Goal: Task Accomplishment & Management: Complete application form

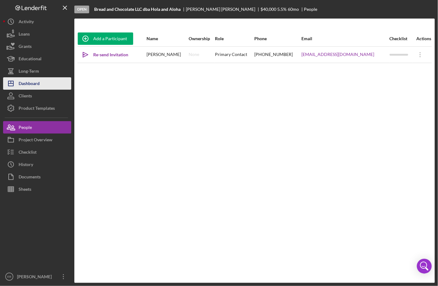
click at [40, 85] on button "Icon/Dashboard Dashboard" at bounding box center [37, 83] width 68 height 12
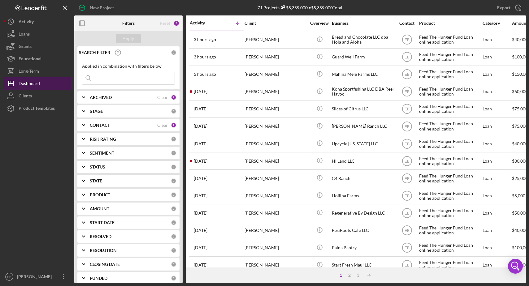
click at [26, 83] on div "Dashboard" at bounding box center [29, 84] width 21 height 14
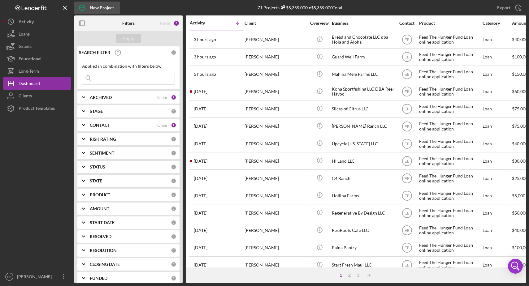
click at [88, 7] on icon "button" at bounding box center [81, 7] width 15 height 15
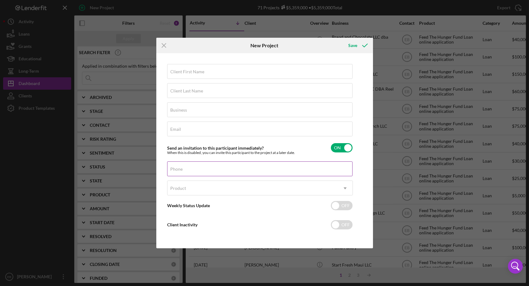
click at [183, 164] on div "Phone" at bounding box center [260, 169] width 186 height 15
paste input "[PHONE_NUMBER]"
type input "[PHONE_NUMBER]"
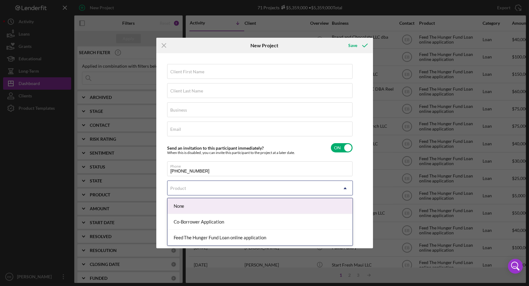
click at [183, 189] on div "Product" at bounding box center [179, 188] width 16 height 5
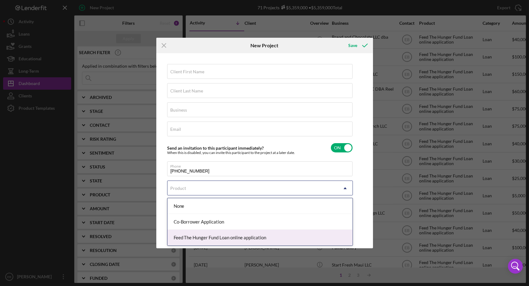
click at [185, 239] on div "Feed The Hunger Fund Loan online application" at bounding box center [259, 238] width 185 height 16
checkbox input "true"
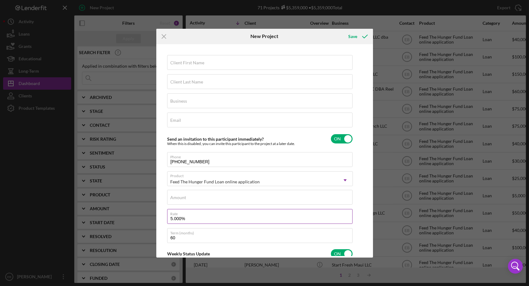
type textarea "Here's a snapshot of information that has been fully approved, as well as the i…"
type textarea "Hey there, we noticed you haven't made any progress on your application in the …"
click at [176, 219] on input "5.000%" at bounding box center [259, 216] width 185 height 15
type input "5.500%"
type textarea "Here's a snapshot of information that has been fully approved, as well as the i…"
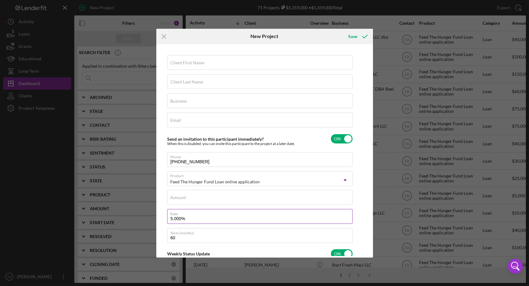
type textarea "Hey there, we noticed you haven't made any progress on your application in the …"
type input "5.500%"
type textarea "Here's a snapshot of information that has been fully approved, as well as the i…"
type textarea "Hey there, we noticed you haven't made any progress on your application in the …"
drag, startPoint x: 191, startPoint y: 199, endPoint x: 190, endPoint y: 192, distance: 6.6
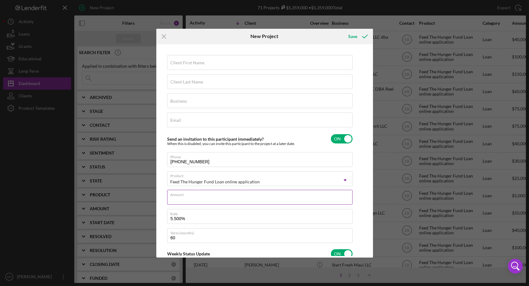
click at [191, 199] on input "Amount" at bounding box center [259, 197] width 185 height 15
type input "$2"
type textarea "Here's a snapshot of information that has been fully approved, as well as the i…"
type textarea "Hey there, we noticed you haven't made any progress on your application in the …"
type input "$20"
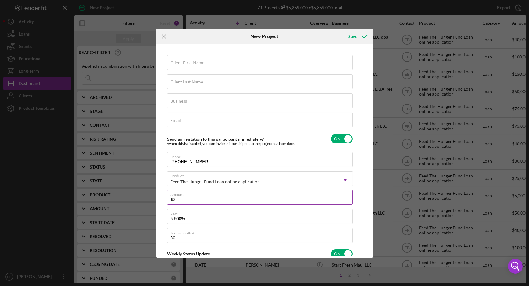
type textarea "Here's a snapshot of information that has been fully approved, as well as the i…"
type textarea "Hey there, we noticed you haven't made any progress on your application in the …"
type input "$200"
type textarea "Here's a snapshot of information that has been fully approved, as well as the i…"
type textarea "Hey there, we noticed you haven't made any progress on your application in the …"
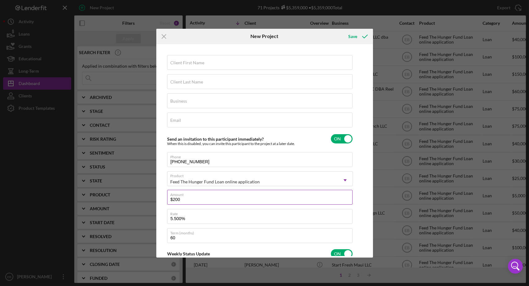
type input "$2,000"
type textarea "Here's a snapshot of information that has been fully approved, as well as the i…"
type textarea "Hey there, we noticed you haven't made any progress on your application in the …"
type input "$20,000"
type textarea "Here's a snapshot of information that has been fully approved, as well as the i…"
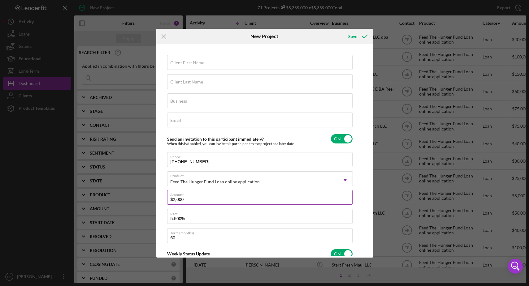
type textarea "Hey there, we noticed you haven't made any progress on your application in the …"
type input "$200,000"
type textarea "Here's a snapshot of information that has been fully approved, as well as the i…"
type textarea "Hey there, we noticed you haven't made any progress on your application in the …"
type input "$200,000"
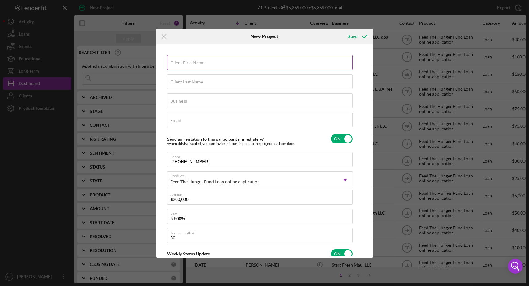
type textarea "Here's a snapshot of information that has been fully approved, as well as the i…"
type textarea "Hey there, we noticed you haven't made any progress on your application in the …"
click at [194, 63] on label "Client First Name" at bounding box center [188, 62] width 34 height 5
click at [194, 63] on input "Client First Name" at bounding box center [259, 62] width 185 height 15
type input "T"
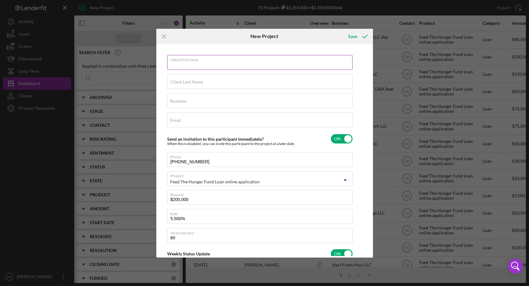
type textarea "Here's a snapshot of information that has been fully approved, as well as the i…"
type textarea "Hey there, we noticed you haven't made any progress on your application in the …"
type input "To"
type textarea "Here's a snapshot of information that has been fully approved, as well as the i…"
type textarea "Hey there, we noticed you haven't made any progress on your application in the …"
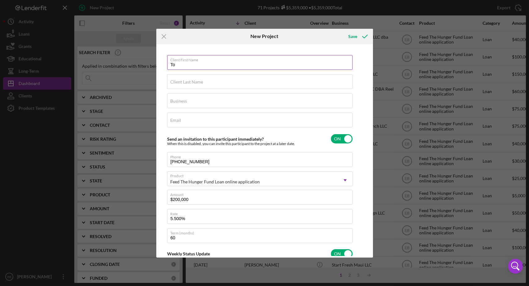
type input "Ton"
type textarea "Here's a snapshot of information that has been fully approved, as well as the i…"
type textarea "Hey there, we noticed you haven't made any progress on your application in the …"
type input "[PERSON_NAME]"
type textarea "Here's a snapshot of information that has been fully approved, as well as the i…"
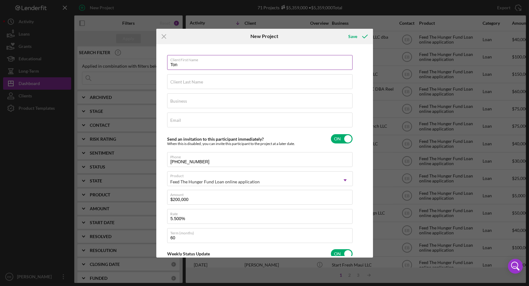
type textarea "Hey there, we noticed you haven't made any progress on your application in the …"
type input "[PERSON_NAME]"
type textarea "Here's a snapshot of information that has been fully approved, as well as the i…"
type textarea "Hey there, we noticed you haven't made any progress on your application in the …"
type textarea "Here's a snapshot of information that has been fully approved, as well as the i…"
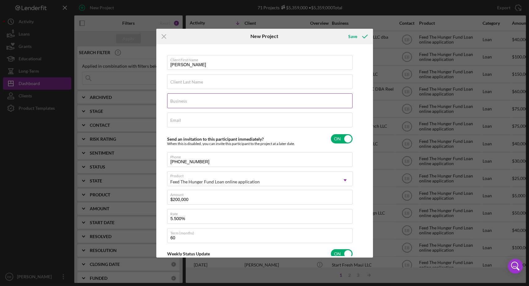
type textarea "Hey there, we noticed you haven't made any progress on your application in the …"
click at [181, 102] on label "Business" at bounding box center [179, 101] width 17 height 5
click at [181, 102] on input "Business" at bounding box center [259, 100] width 185 height 15
paste input "[GEOGRAPHIC_DATA]"
type input "[GEOGRAPHIC_DATA]"
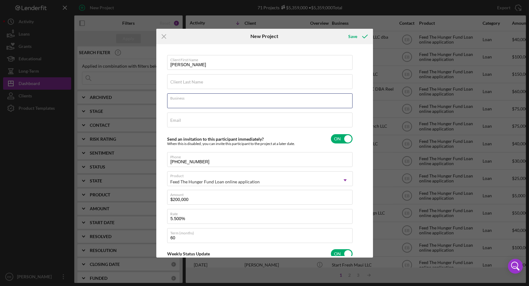
type textarea "Here's a snapshot of information that has been fully approved, as well as the i…"
type textarea "Hey there, we noticed you haven't made any progress on your application in the …"
type input "[GEOGRAPHIC_DATA]"
type textarea "Here's a snapshot of information that has been fully approved, as well as the i…"
type textarea "Hey there, we noticed you haven't made any progress on your application in the …"
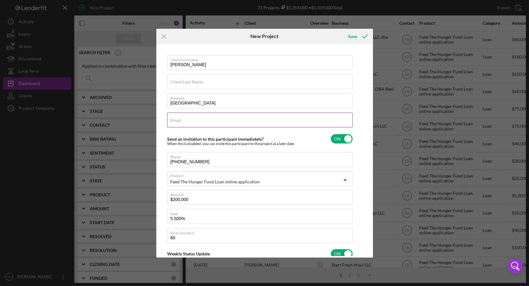
type textarea "Here's a snapshot of information that has been fully approved, as well as the i…"
type textarea "Hey there, we noticed you haven't made any progress on your application in the …"
click at [186, 125] on input "Email" at bounding box center [259, 120] width 185 height 15
paste input "[EMAIL_ADDRESS][DOMAIN_NAME]"
type input "[EMAIL_ADDRESS][DOMAIN_NAME]"
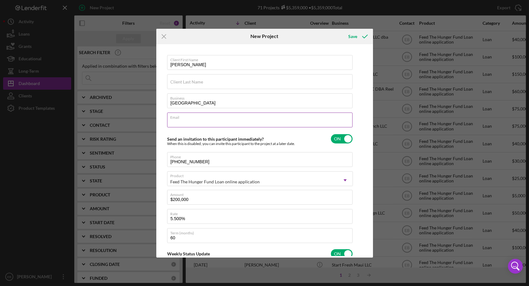
type textarea "Here's a snapshot of information that has been fully approved, as well as the i…"
type textarea "Hey there, we noticed you haven't made any progress on your application in the …"
type input "[EMAIL_ADDRESS][DOMAIN_NAME]"
type textarea "Here's a snapshot of information that has been fully approved, as well as the i…"
type textarea "Hey there, we noticed you haven't made any progress on your application in the …"
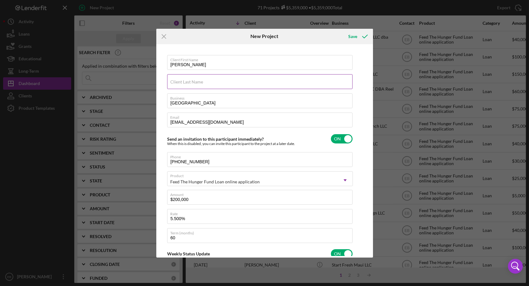
click at [181, 81] on label "Client Last Name" at bounding box center [187, 82] width 33 height 5
click at [181, 81] on input "Client Last Name" at bounding box center [259, 81] width 185 height 15
type input "V"
type textarea "Here's a snapshot of information that has been fully approved, as well as the i…"
type textarea "Hey there, we noticed you haven't made any progress on your application in the …"
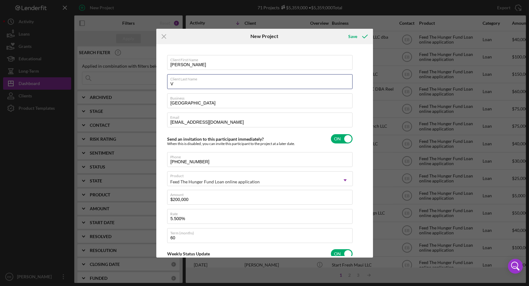
type input "Ve"
type textarea "Here's a snapshot of information that has been fully approved, as well as the i…"
type textarea "Hey there, we noticed you haven't made any progress on your application in the …"
type input "Ver"
type textarea "Here's a snapshot of information that has been fully approved, as well as the i…"
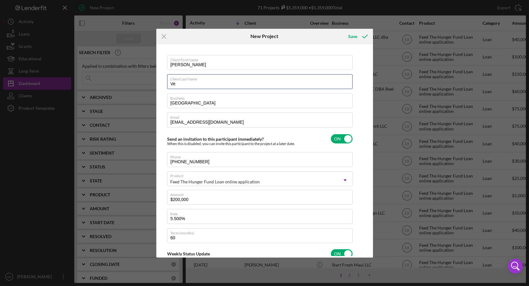
type textarea "Hey there, we noticed you haven't made any progress on your application in the …"
type input "Vere"
type textarea "Here's a snapshot of information that has been fully approved, as well as the i…"
type textarea "Hey there, we noticed you haven't made any progress on your application in the …"
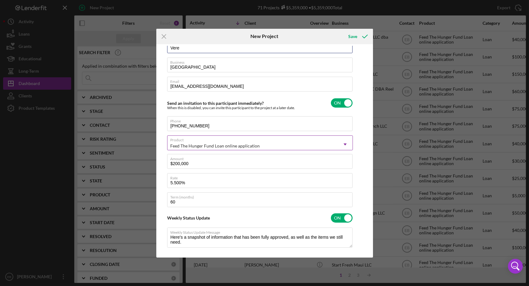
scroll to position [47, 0]
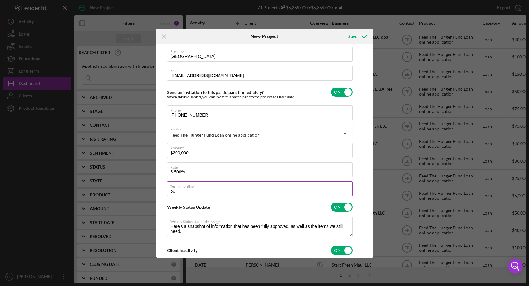
type input "Vere"
type textarea "Here's a snapshot of information that has been fully approved, as well as the i…"
type textarea "Hey there, we noticed you haven't made any progress on your application in the …"
drag, startPoint x: 189, startPoint y: 194, endPoint x: 163, endPoint y: 194, distance: 25.4
click at [163, 194] on div "Client First Name [PERSON_NAME] Client Last Name Vere Business Mayan World Farm…" at bounding box center [265, 151] width 214 height 210
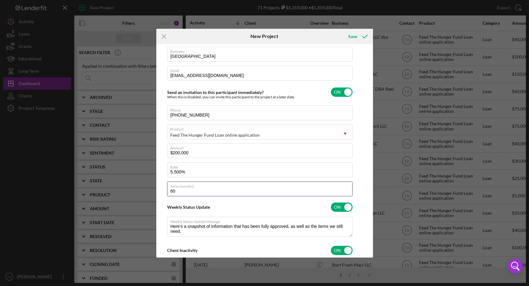
type input "7"
type textarea "Here's a snapshot of information that has been fully approved, as well as the i…"
type textarea "Hey there, we noticed you haven't made any progress on your application in the …"
type input "74"
type textarea "Here's a snapshot of information that has been fully approved, as well as the i…"
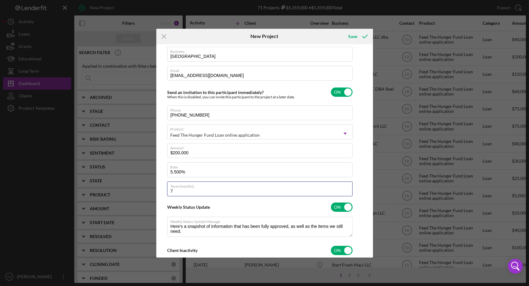
type textarea "Hey there, we noticed you haven't made any progress on your application in the …"
type input "7"
type textarea "Here's a snapshot of information that has been fully approved, as well as the i…"
type textarea "Hey there, we noticed you haven't made any progress on your application in the …"
type input "72"
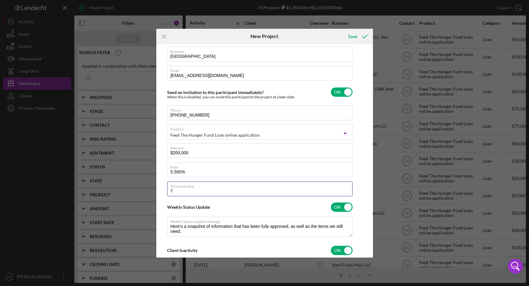
type textarea "Here's a snapshot of information that has been fully approved, as well as the i…"
type textarea "Hey there, we noticed you haven't made any progress on your application in the …"
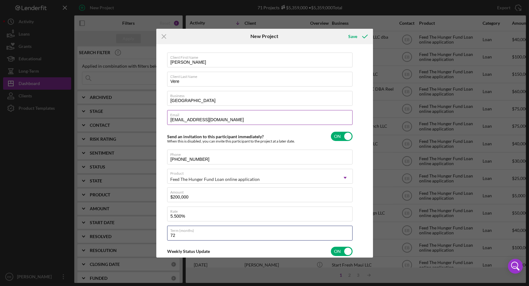
scroll to position [0, 0]
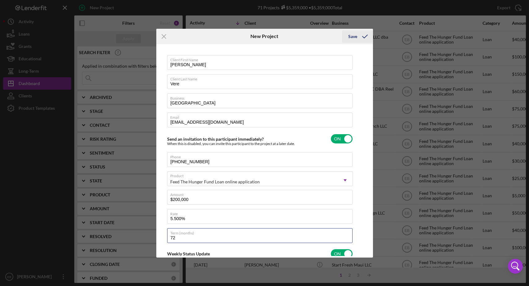
type input "72"
type textarea "Here's a snapshot of information that has been fully approved, as well as the i…"
type textarea "Hey there, we noticed you haven't made any progress on your application in the …"
click at [352, 32] on div "Save" at bounding box center [352, 36] width 9 height 12
type textarea "Here's a snapshot of information that has been fully approved, as well as the i…"
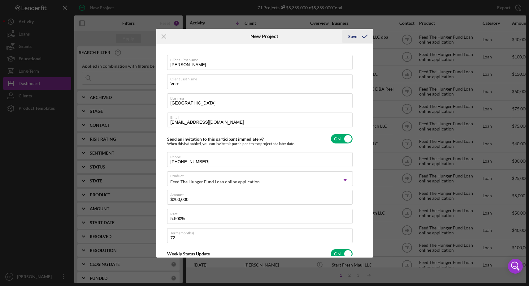
type textarea "Hey there, we noticed you haven't made any progress on your application in the …"
type textarea "Here's a snapshot of information that has been fully approved, as well as the i…"
type textarea "Hey there, we noticed you haven't made any progress on your application in the …"
checkbox input "false"
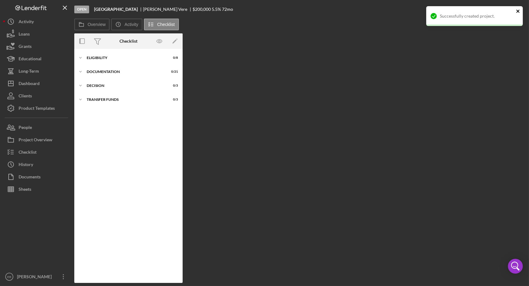
click at [437, 11] on icon "close" at bounding box center [518, 11] width 4 height 5
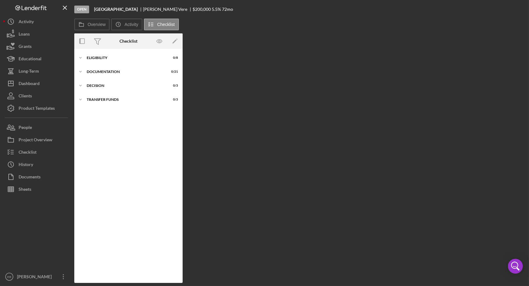
click at [110, 9] on b "[GEOGRAPHIC_DATA]" at bounding box center [116, 9] width 44 height 5
drag, startPoint x: 105, startPoint y: 10, endPoint x: 140, endPoint y: 11, distance: 35.0
click at [140, 11] on div "Mayan World Farm [PERSON_NAME] $200,000 $200,000 5.5 % 72 mo" at bounding box center [163, 9] width 139 height 5
